Goal: Find specific page/section: Find specific page/section

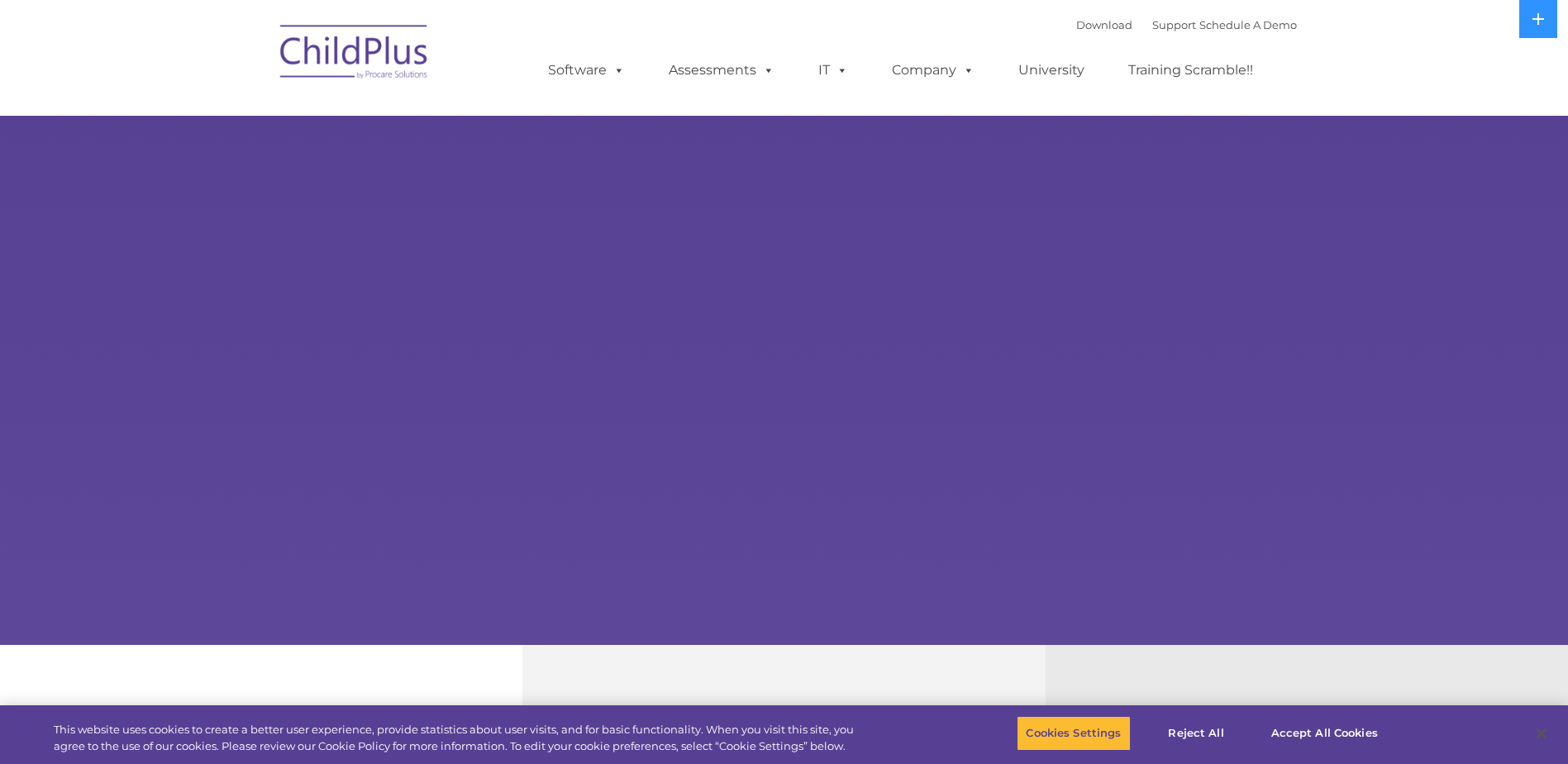
select select "MEDIUM"
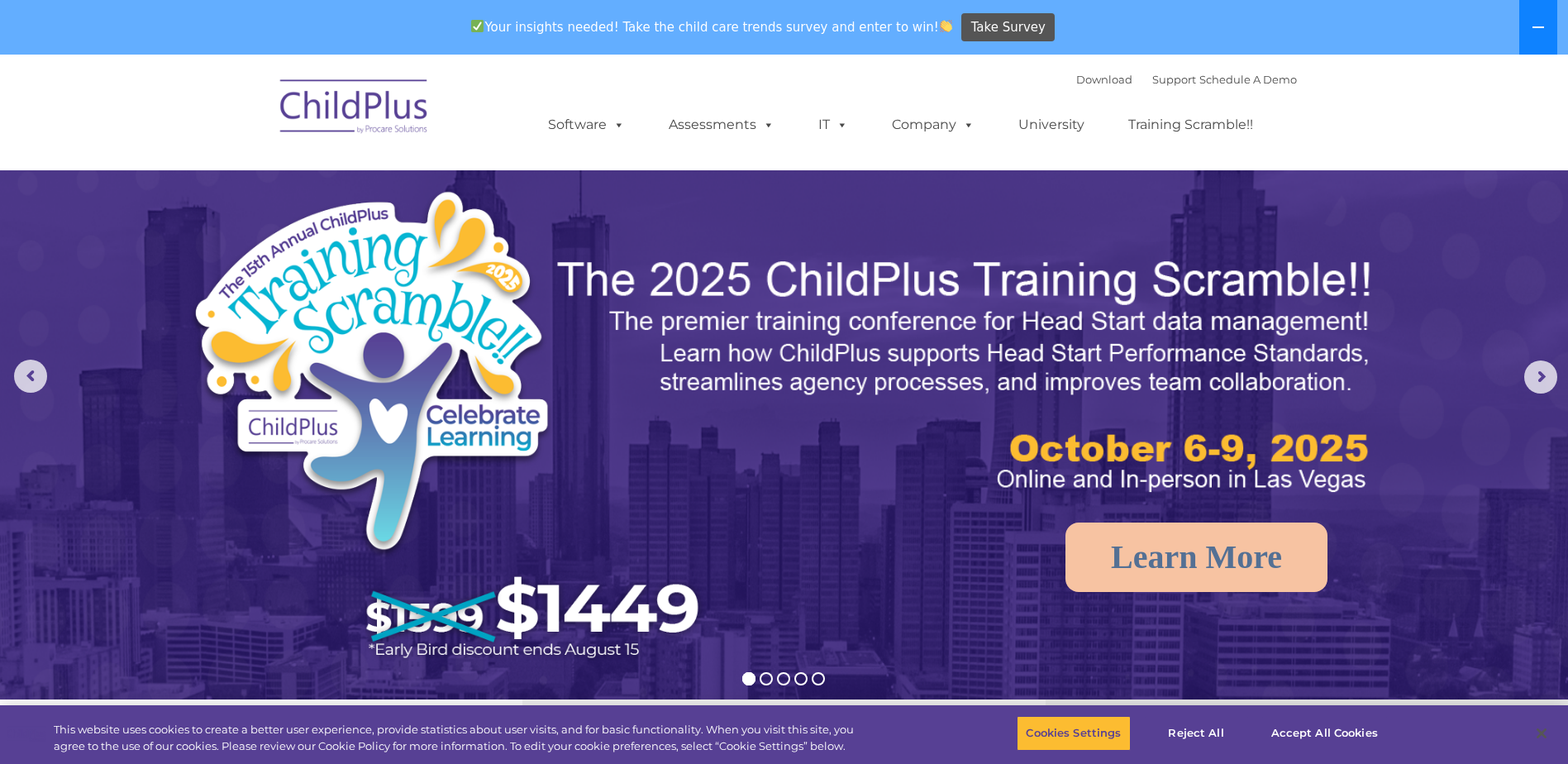
click at [1536, 29] on icon at bounding box center [1538, 27] width 13 height 13
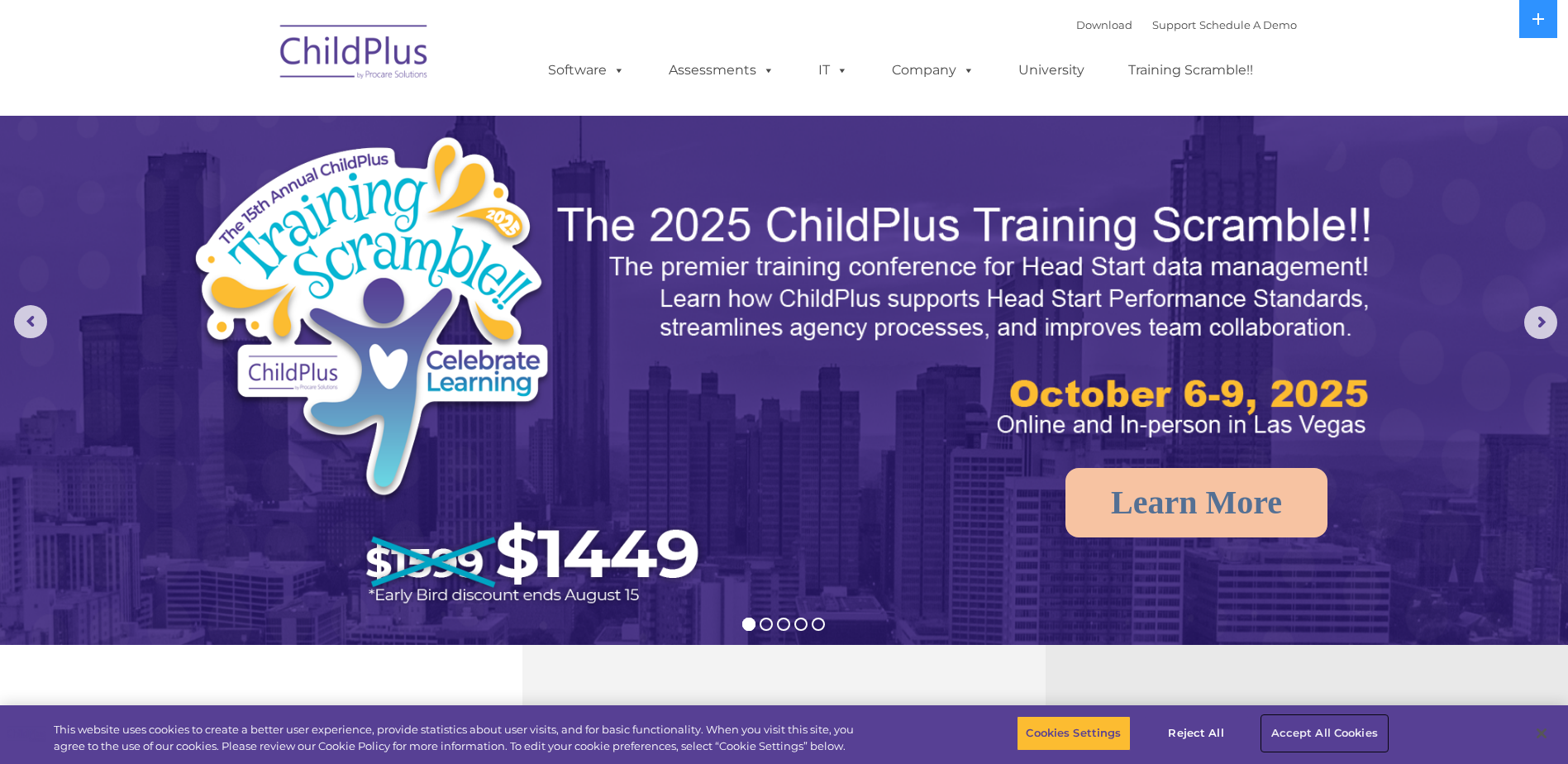
click at [1336, 731] on button "Accept All Cookies" at bounding box center [1325, 733] width 125 height 35
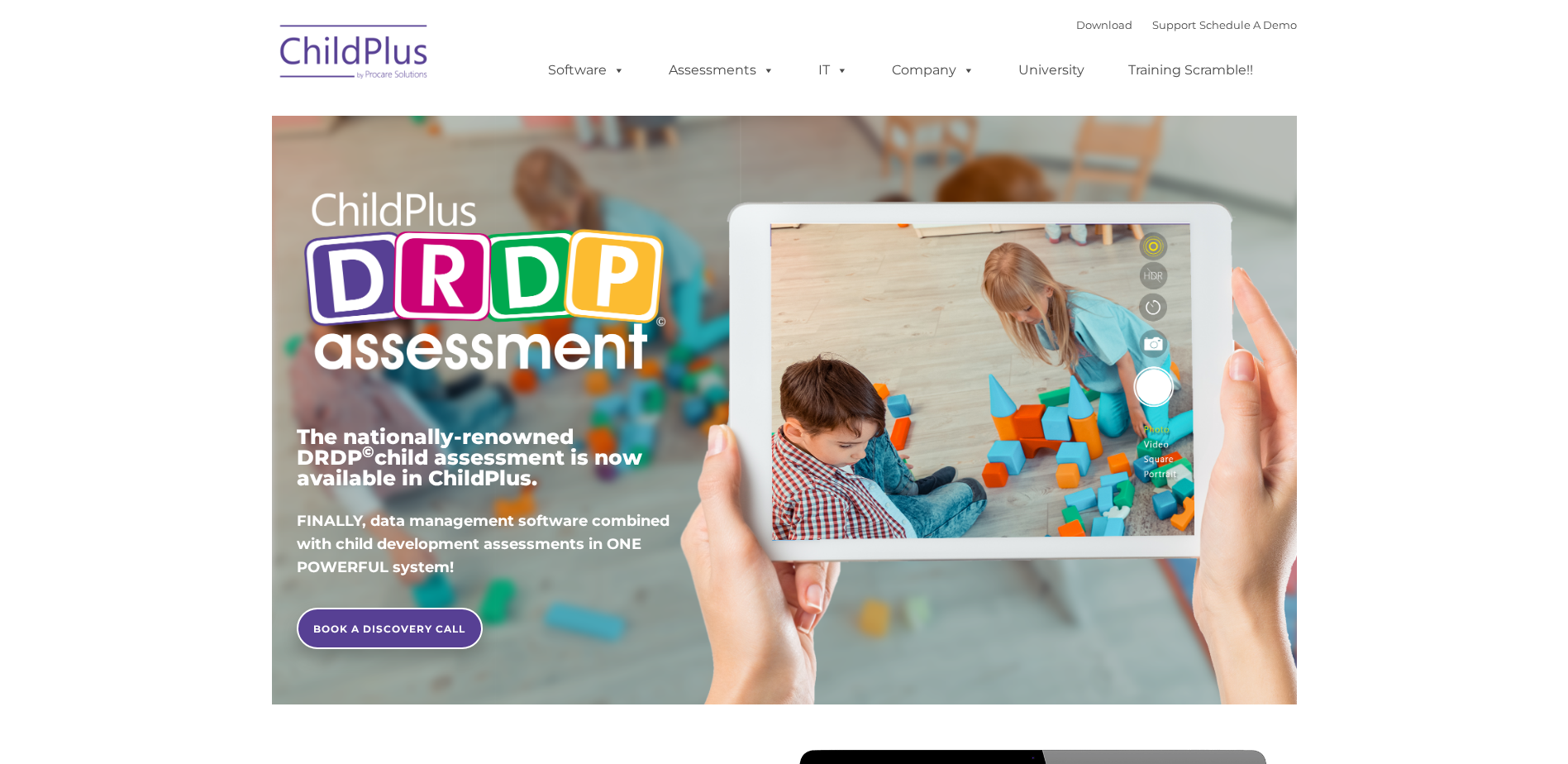
type input ""
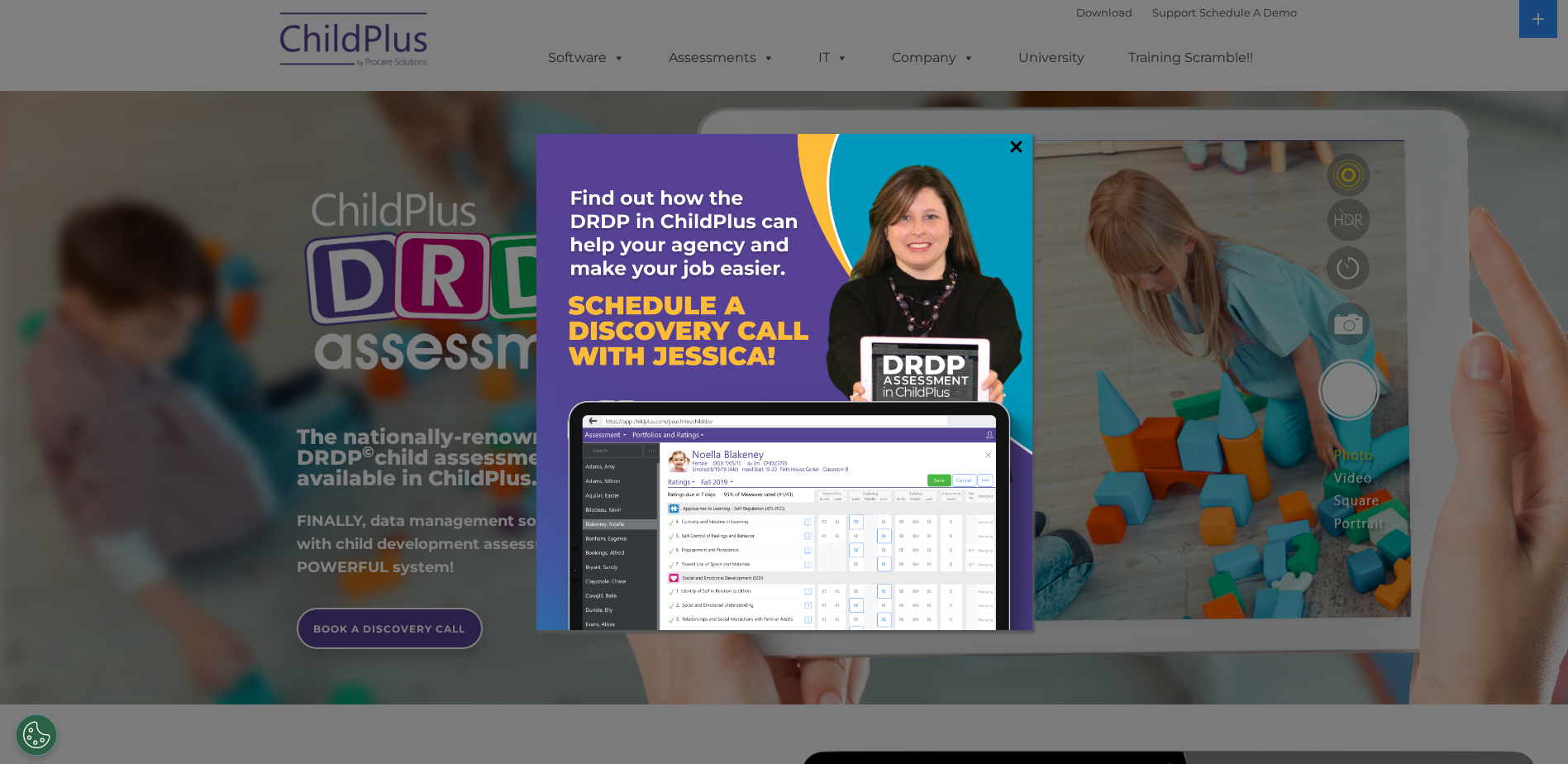
click at [1013, 150] on link "×" at bounding box center [1016, 145] width 19 height 16
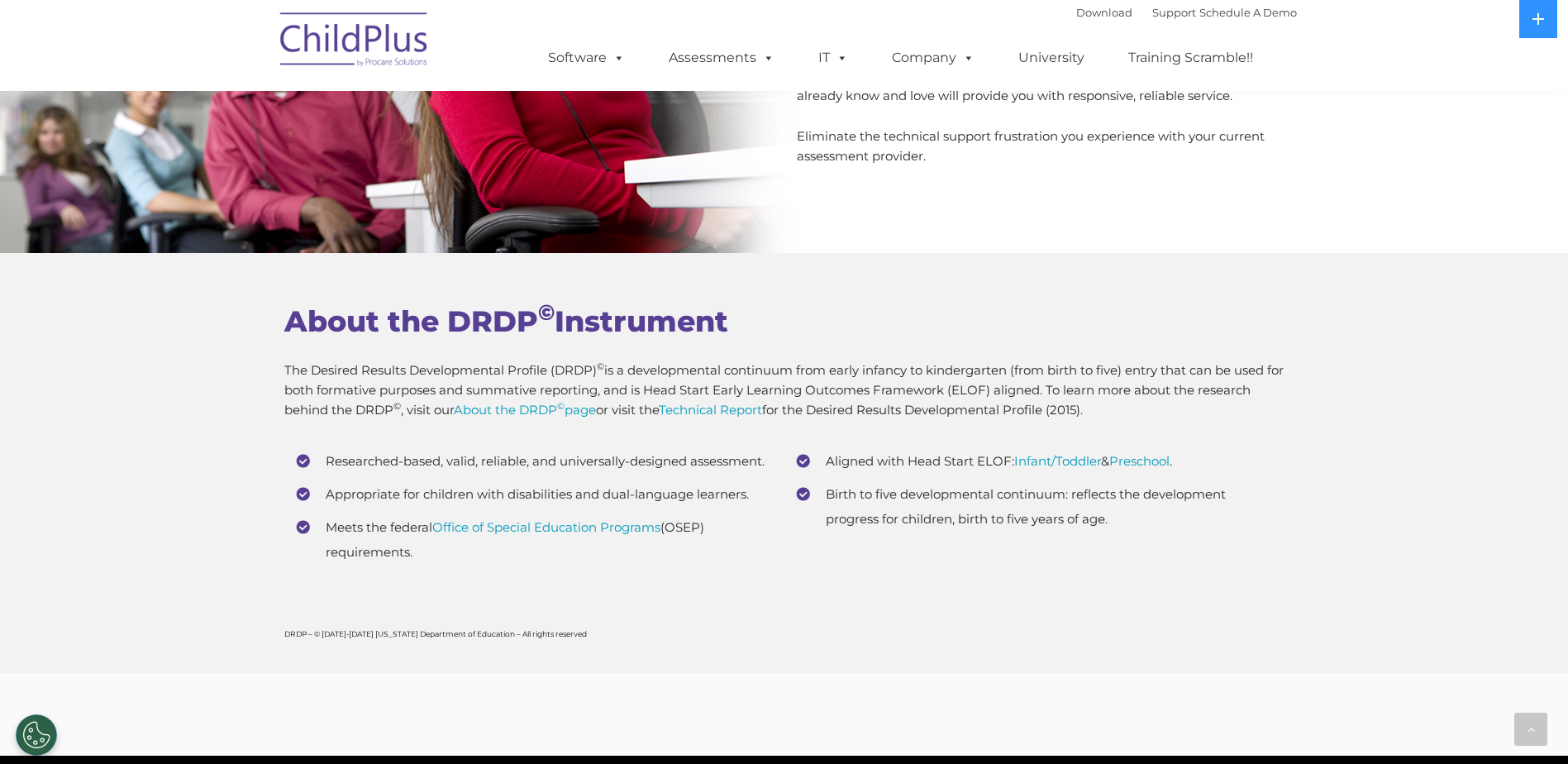
scroll to position [6508, 0]
